Goal: Information Seeking & Learning: Learn about a topic

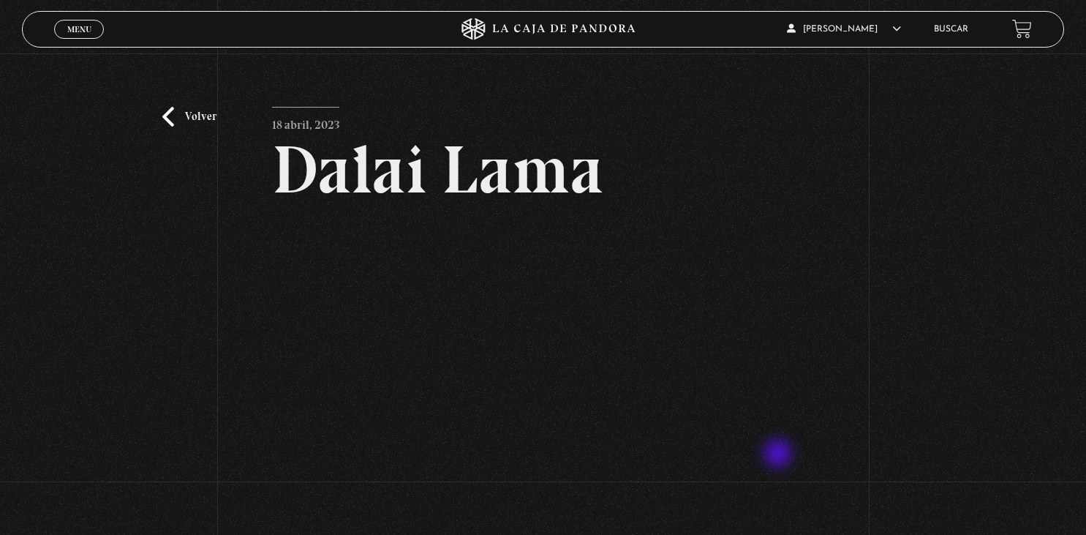
scroll to position [77, 0]
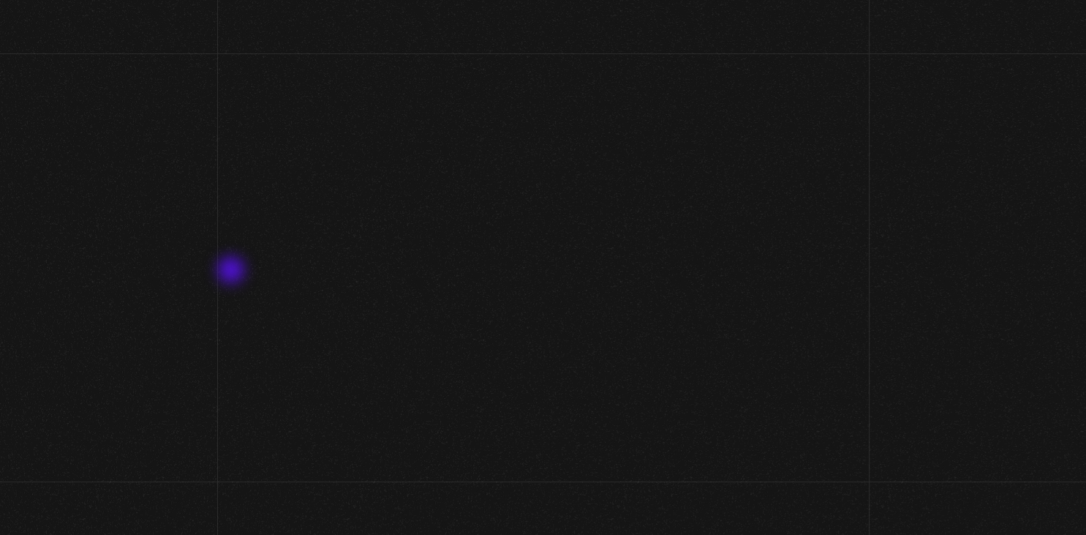
scroll to position [77, 0]
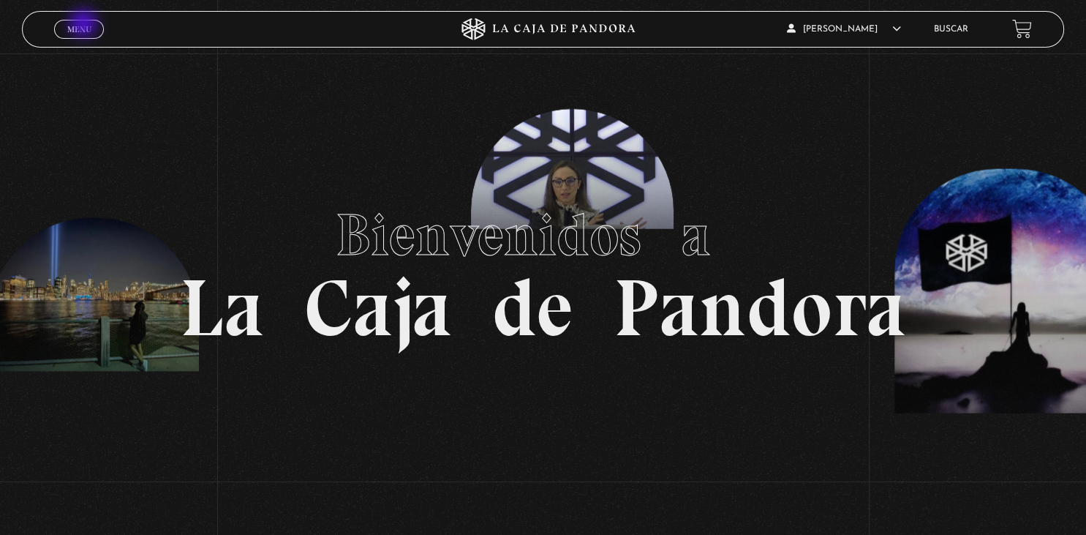
click at [85, 25] on span "Menu" at bounding box center [79, 29] width 24 height 9
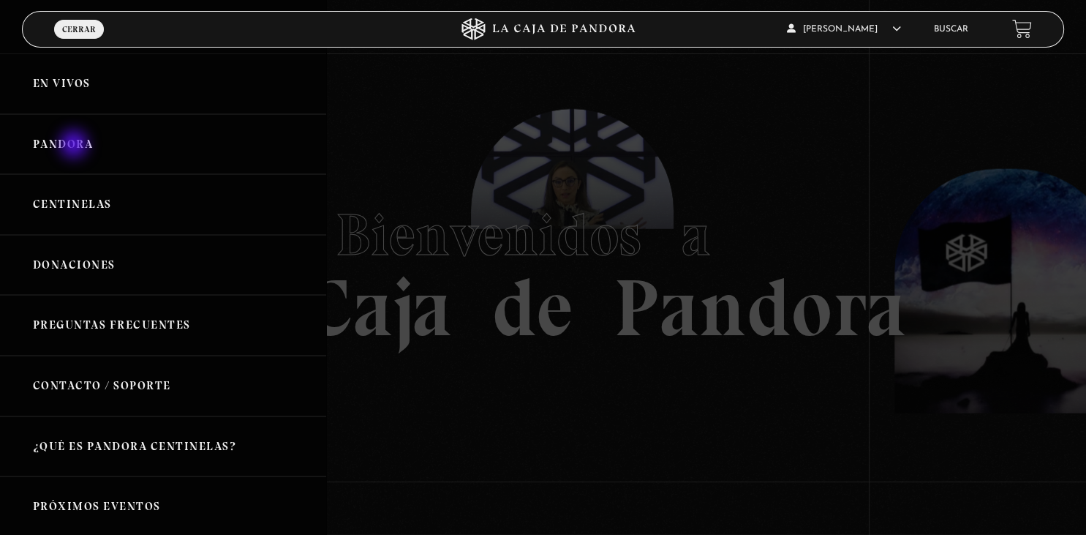
click at [75, 146] on link "Pandora" at bounding box center [163, 144] width 326 height 61
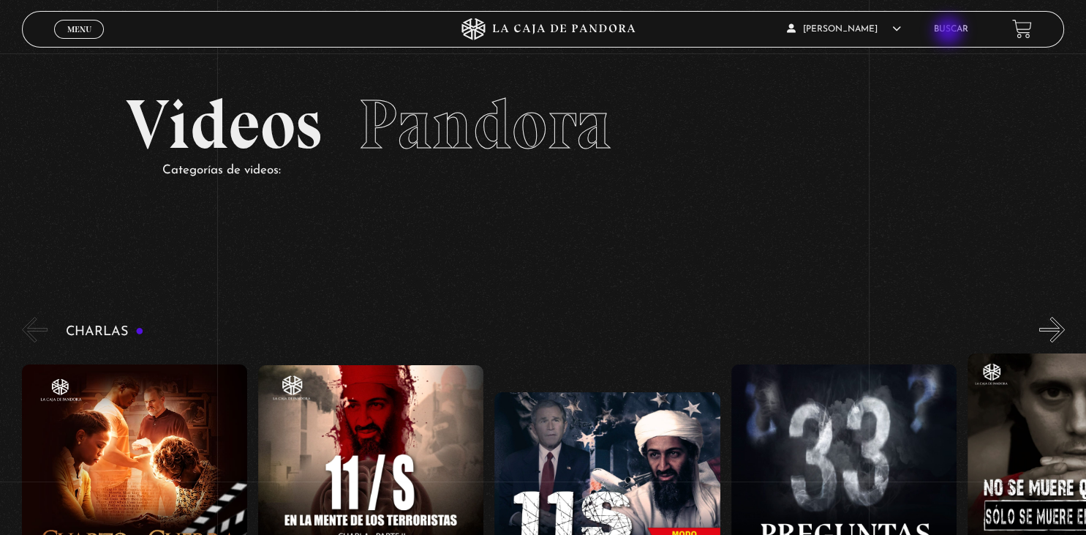
click at [950, 32] on link "Buscar" at bounding box center [951, 29] width 34 height 9
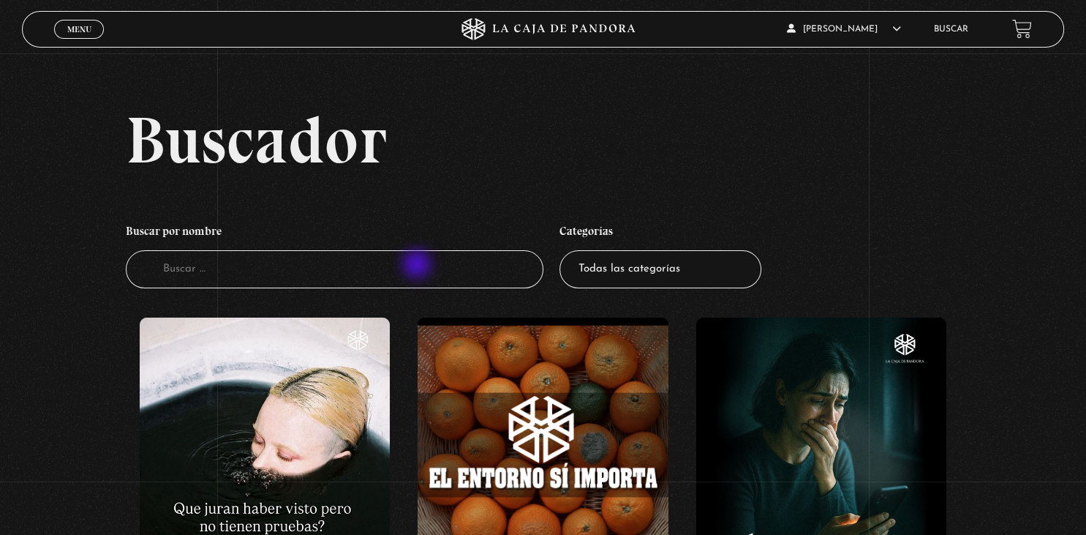
click at [418, 266] on input "Buscador" at bounding box center [334, 269] width 417 height 39
type input "dalai"
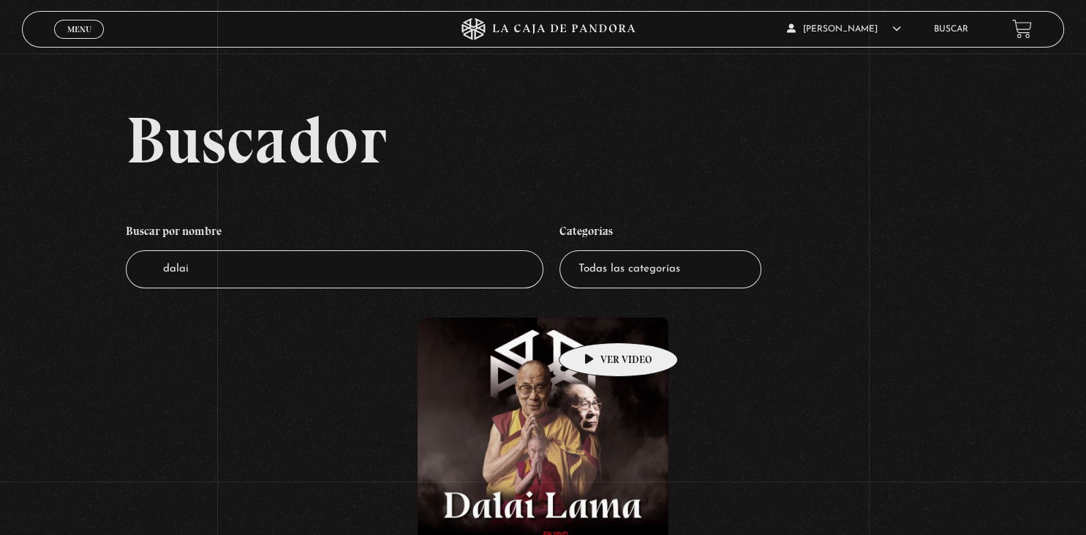
scroll to position [65, 0]
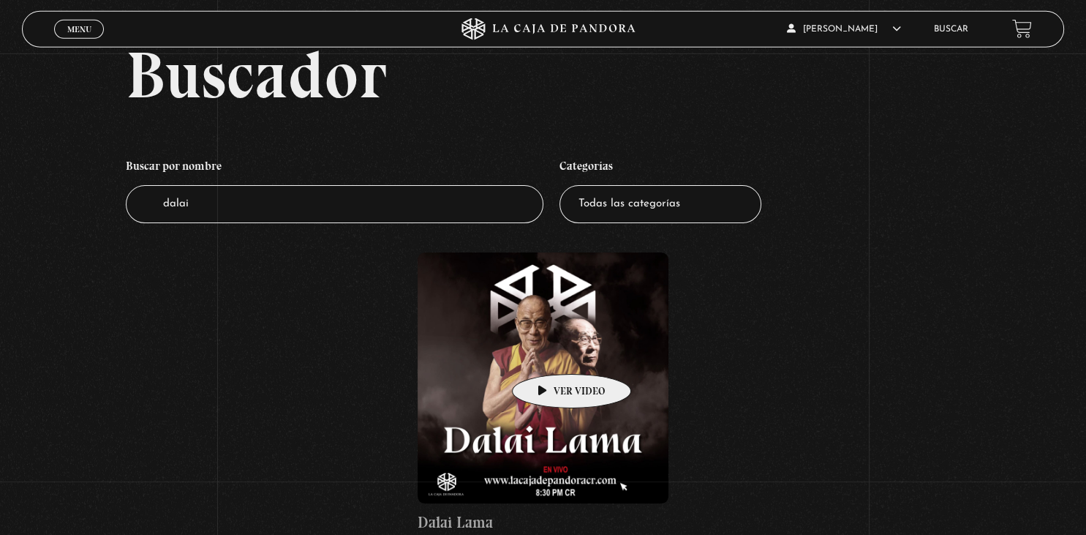
click at [549, 352] on figure at bounding box center [543, 377] width 250 height 250
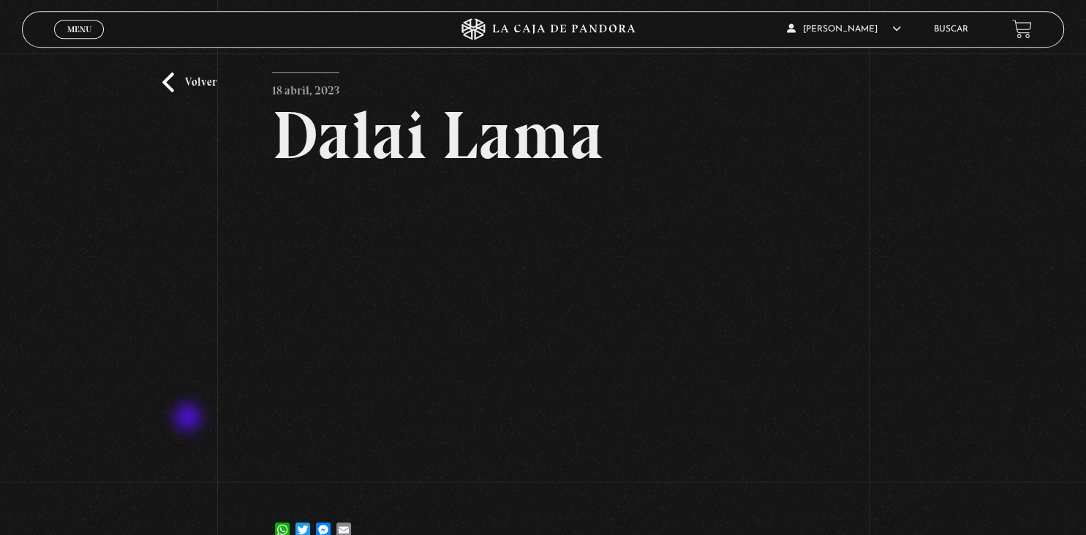
scroll to position [48, 0]
